Goal: Book appointment/travel/reservation

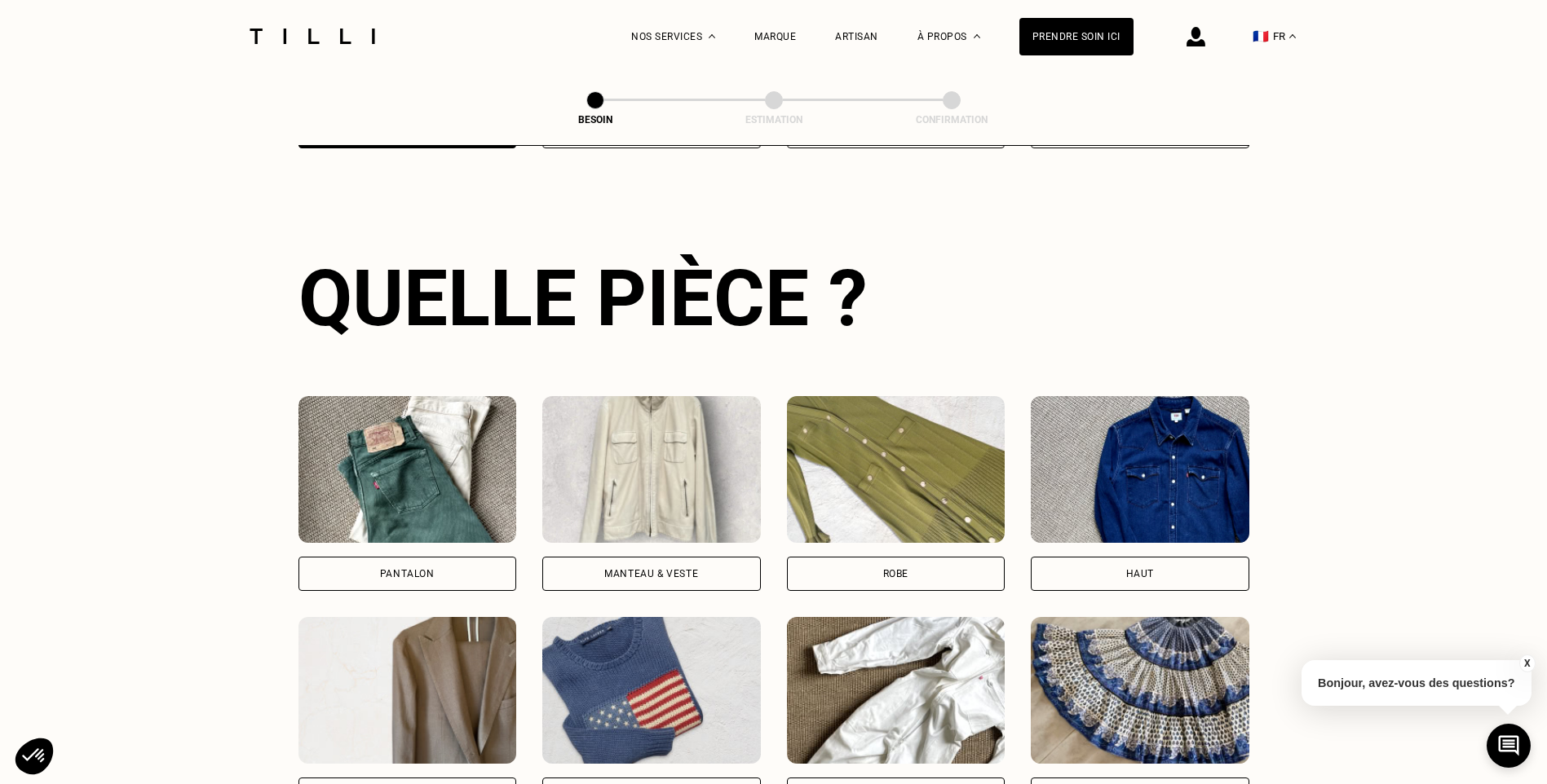
scroll to position [533, 0]
click at [390, 555] on div "Pantalon" at bounding box center [408, 572] width 219 height 34
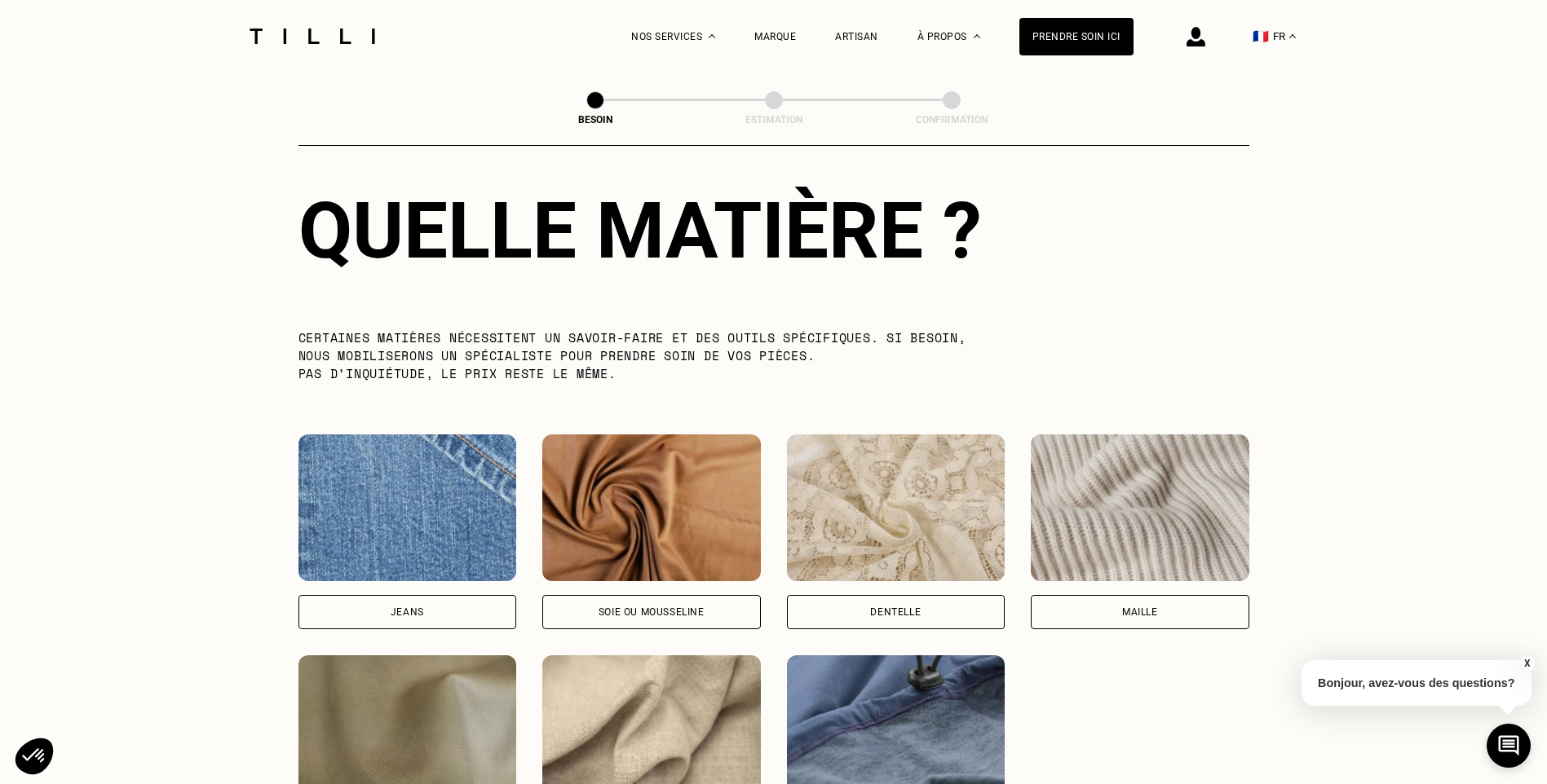
scroll to position [1583, 0]
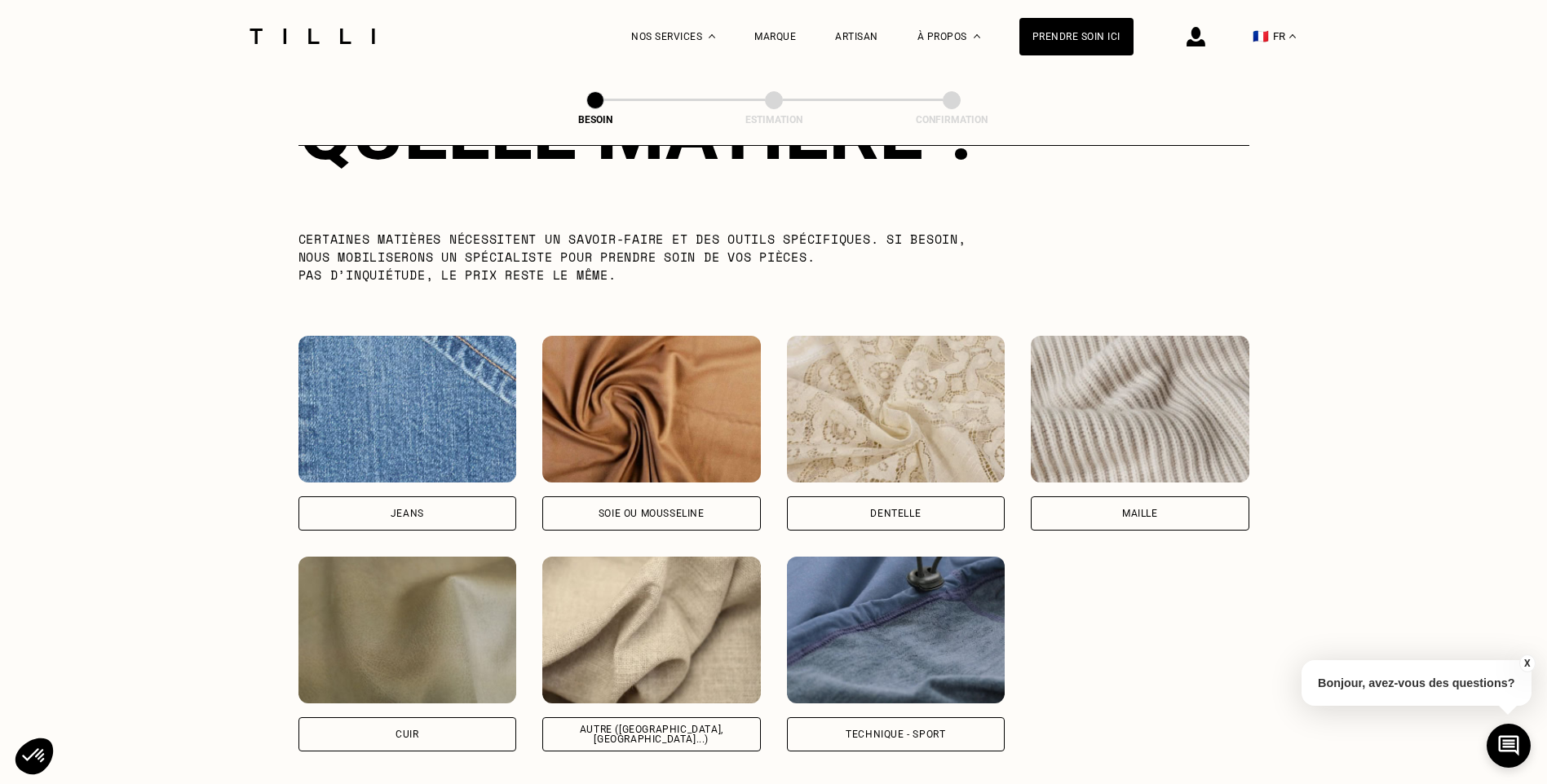
click at [619, 724] on div "Autre ([GEOGRAPHIC_DATA], [GEOGRAPHIC_DATA]...)" at bounding box center [651, 734] width 191 height 20
select select "FR"
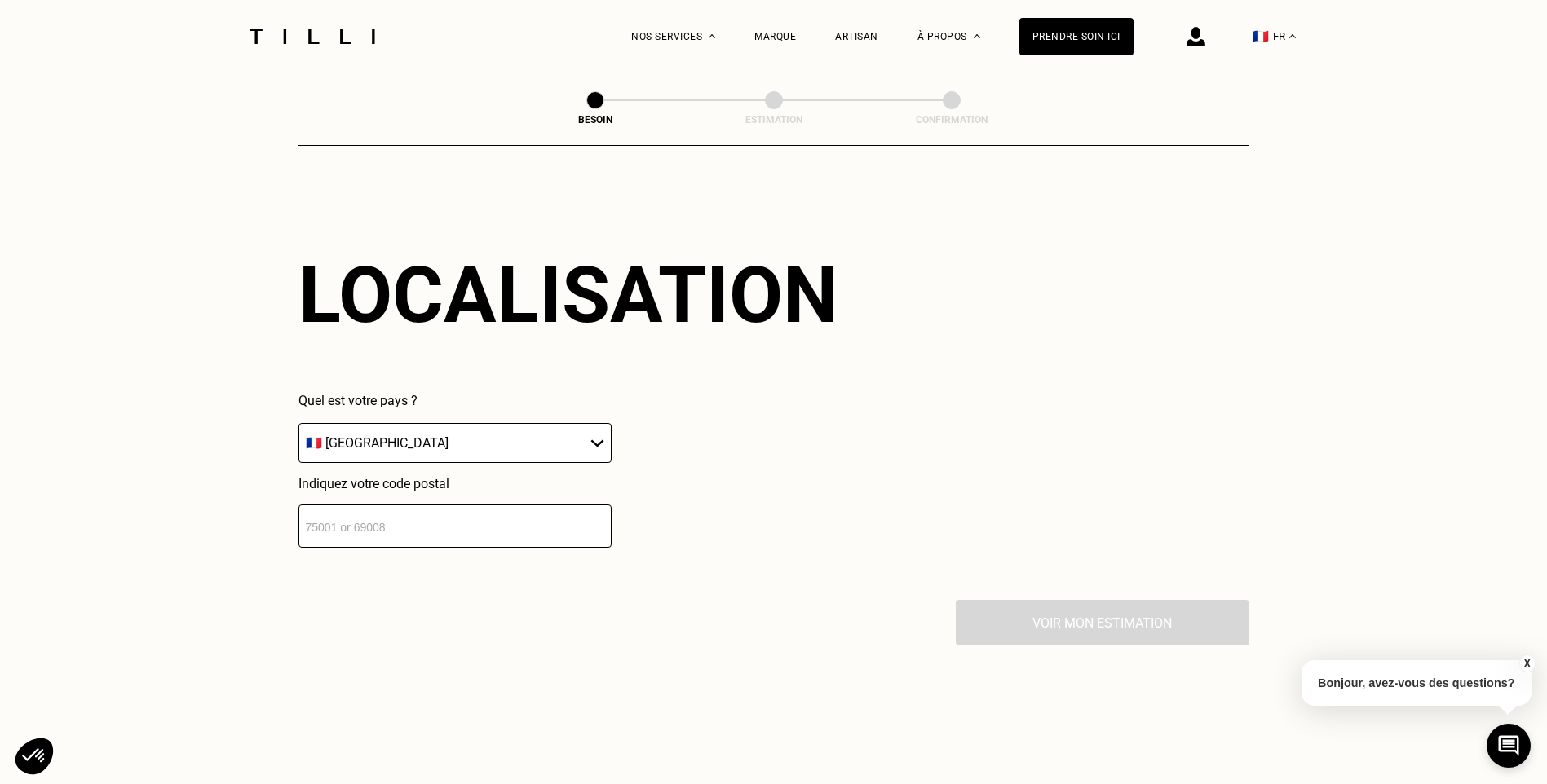
scroll to position [2192, 0]
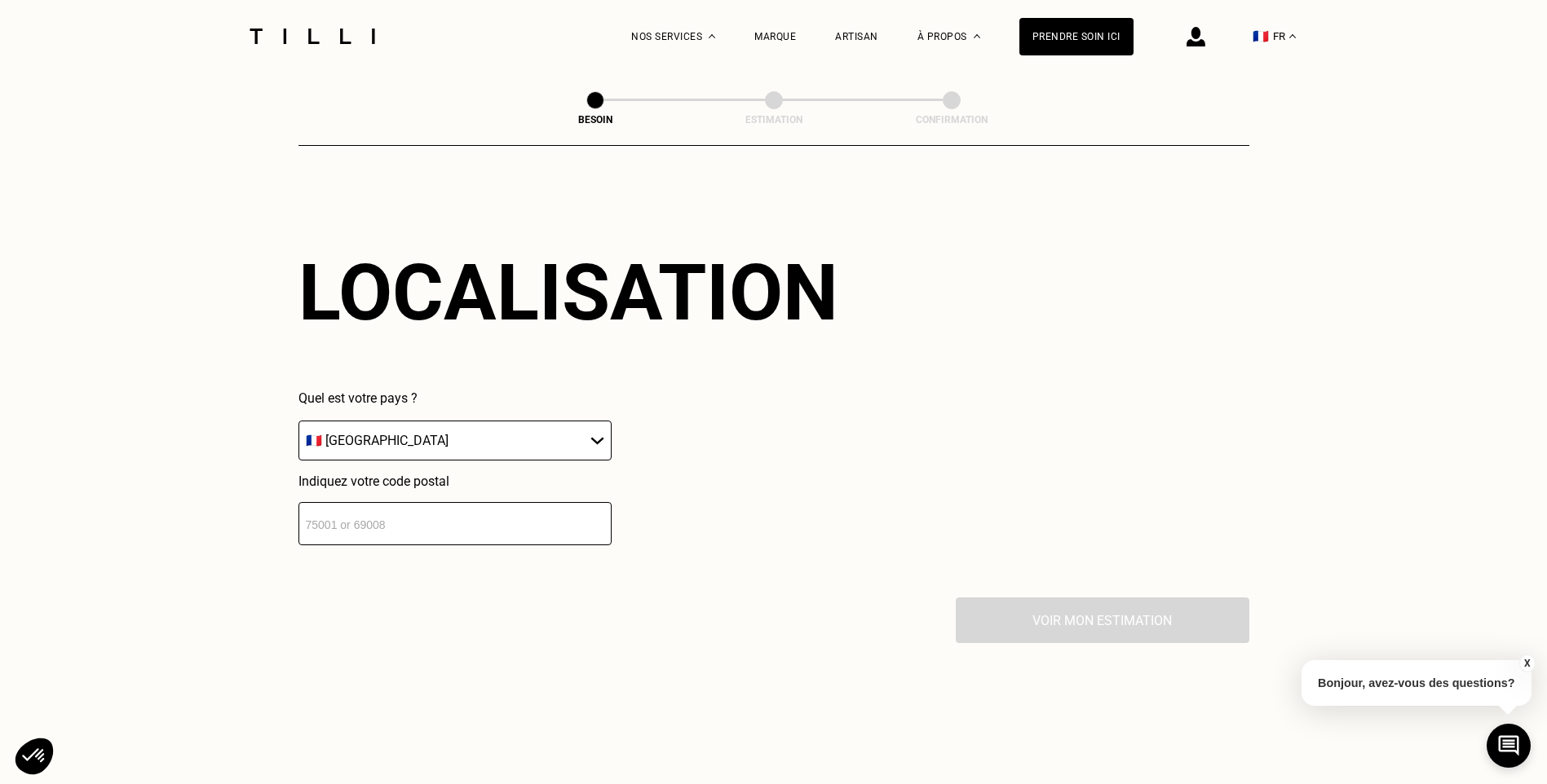
click at [436, 515] on input "number" at bounding box center [454, 523] width 313 height 43
type input "75009"
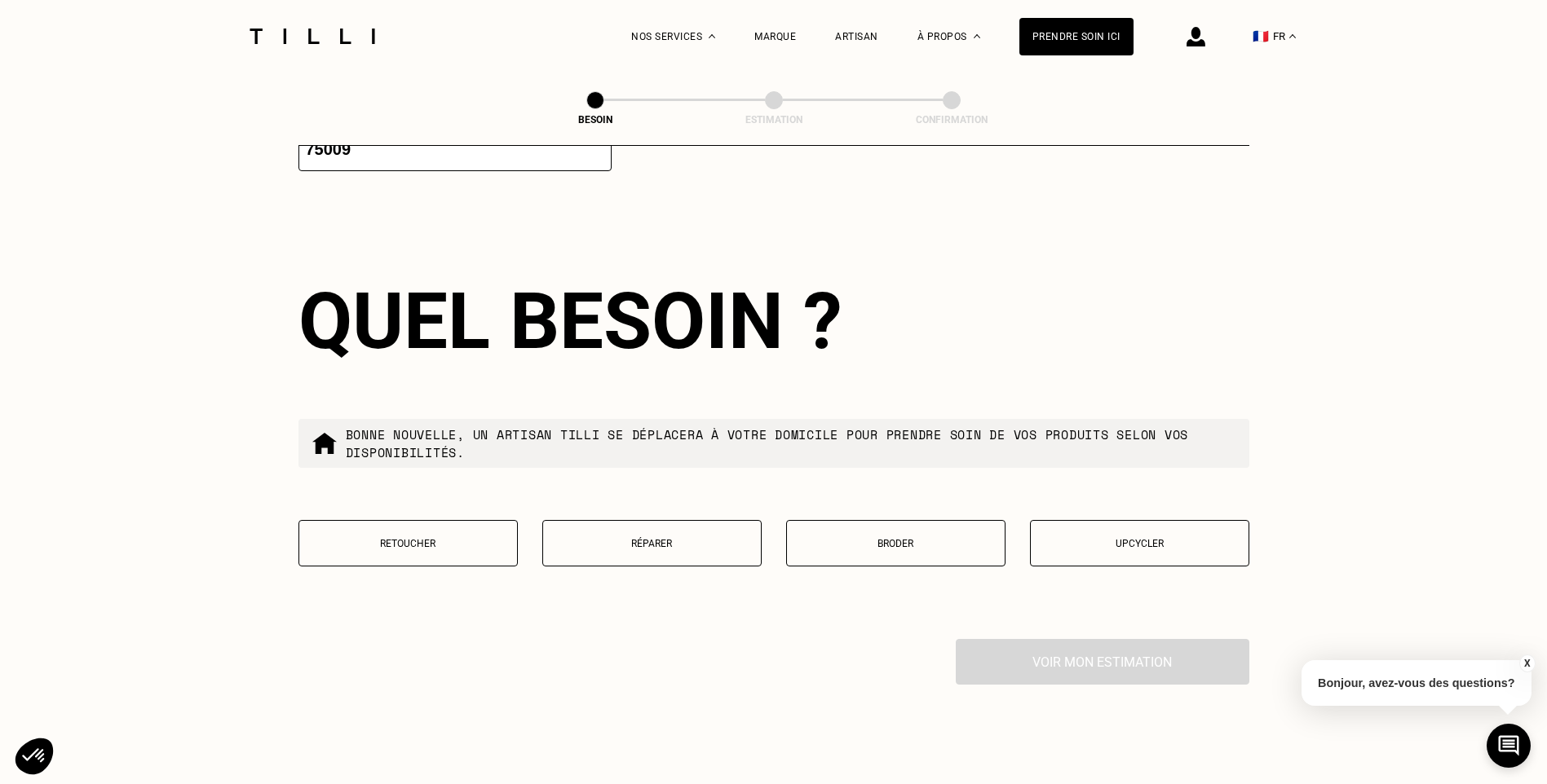
scroll to position [2596, 0]
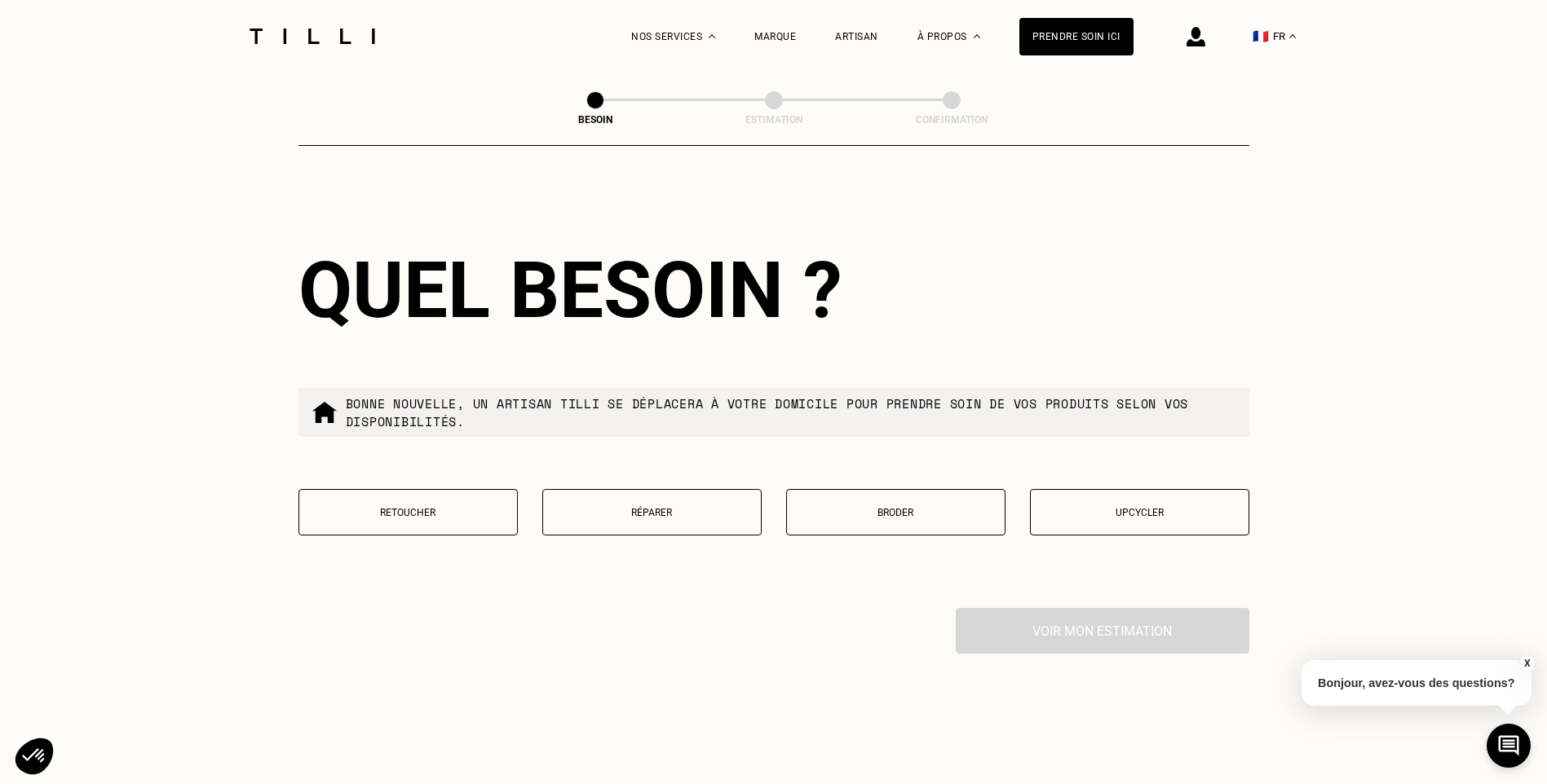
click at [422, 497] on button "Retoucher" at bounding box center [408, 512] width 220 height 47
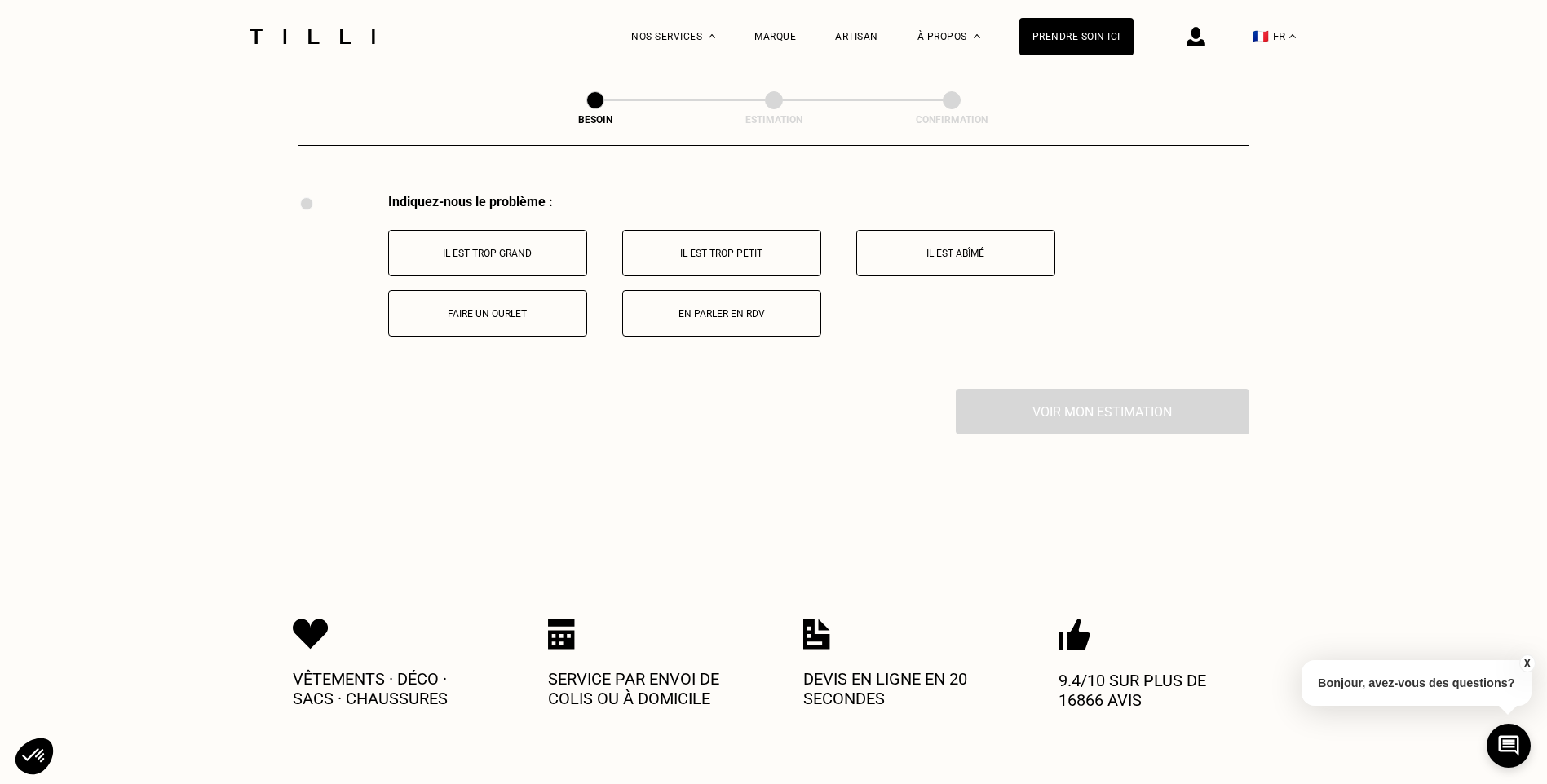
scroll to position [3015, 0]
click at [488, 243] on p "Il est trop grand" at bounding box center [487, 248] width 181 height 11
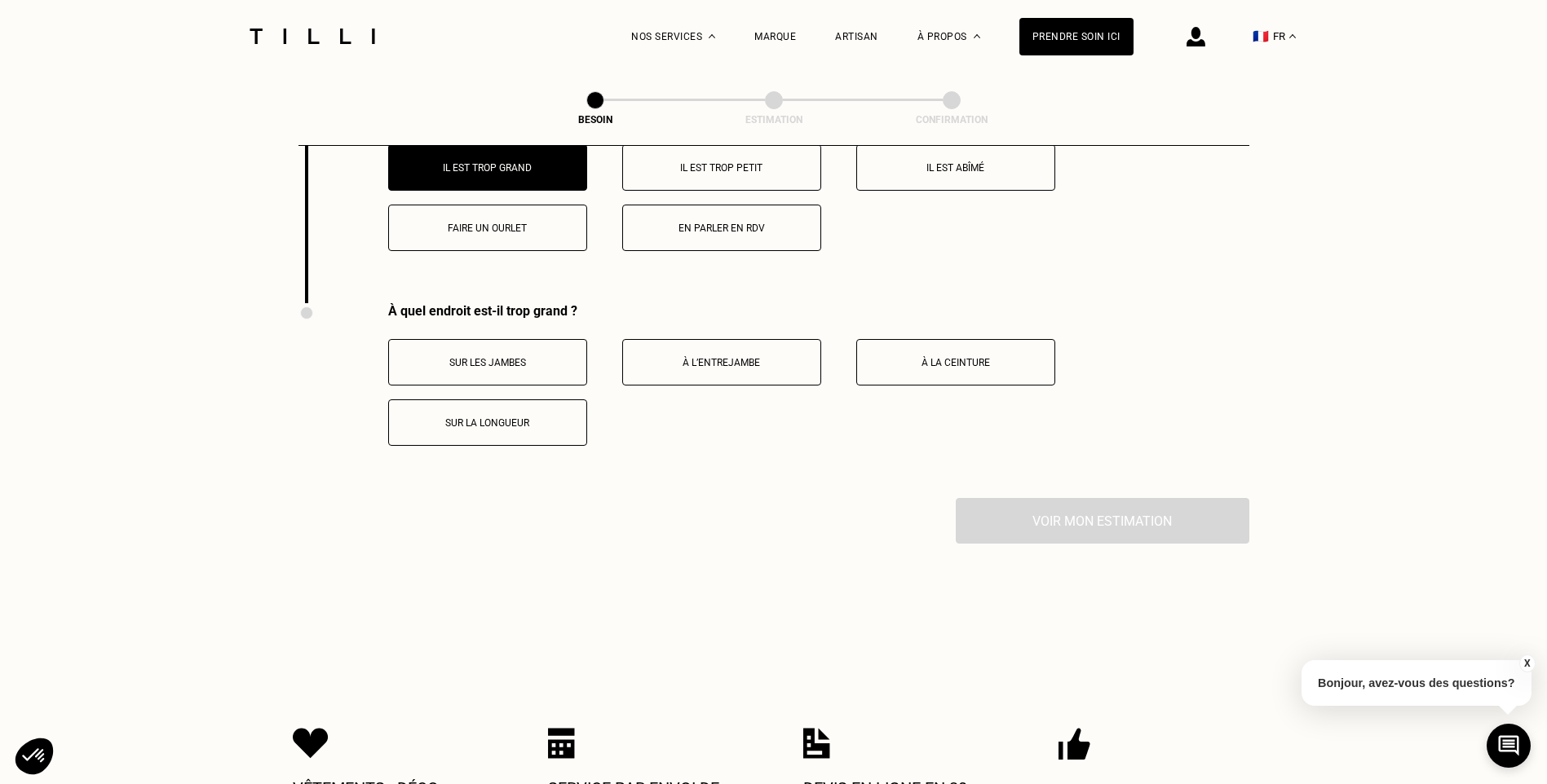
scroll to position [3210, 0]
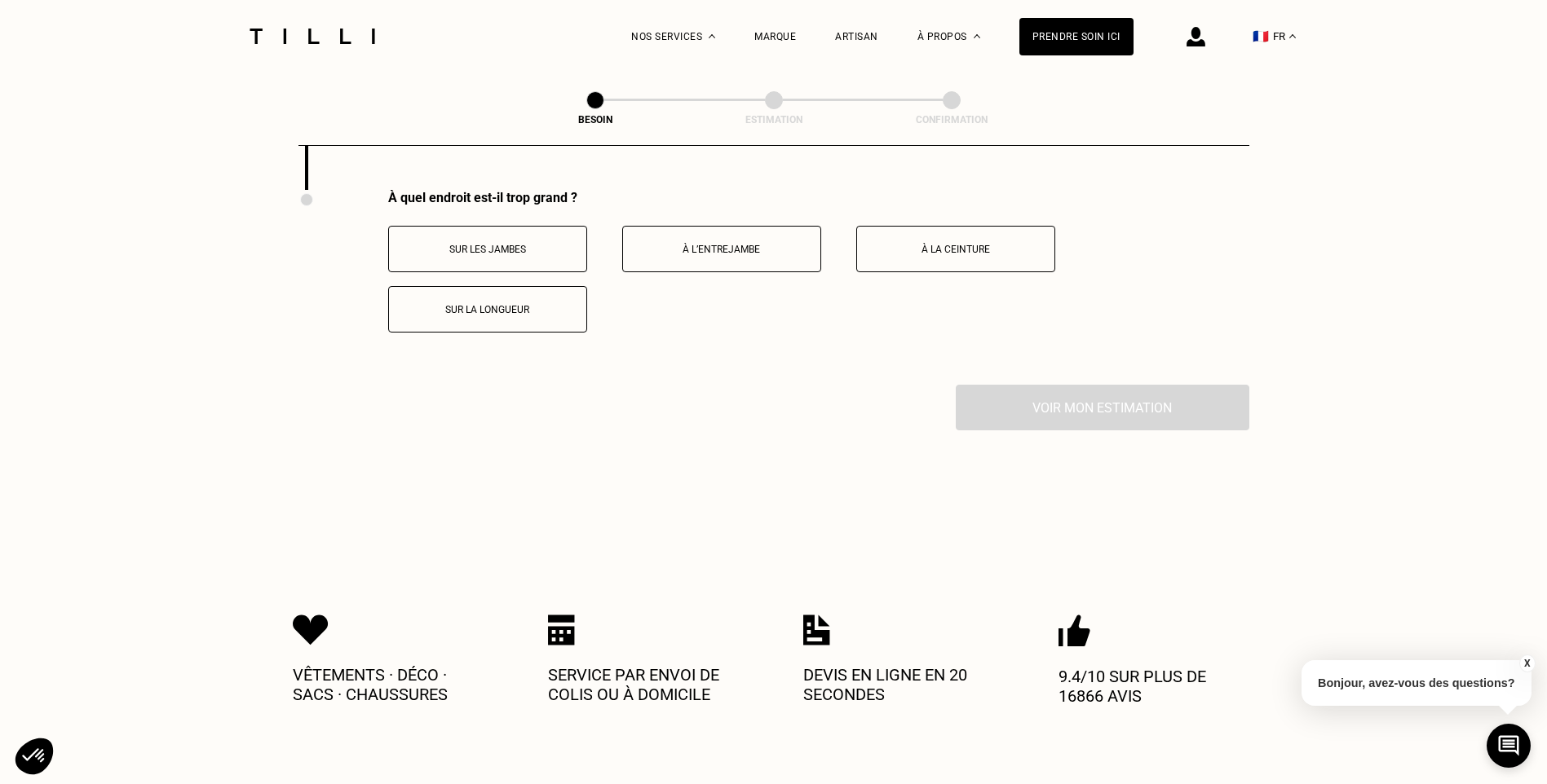
click at [1021, 251] on button "À la ceinture" at bounding box center [955, 248] width 199 height 47
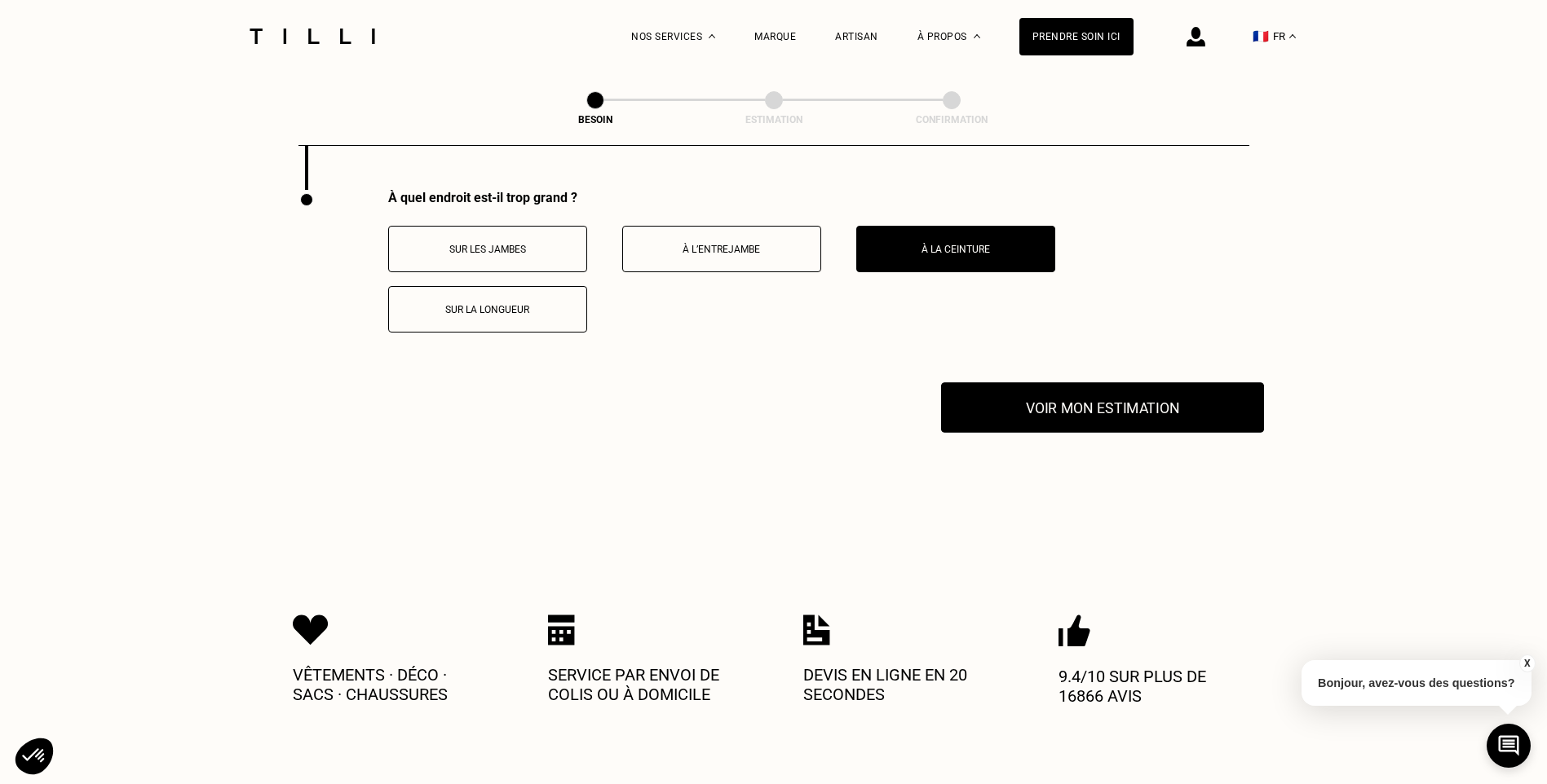
click at [1069, 402] on button "Voir mon estimation" at bounding box center [1103, 407] width 323 height 51
